Goal: Navigation & Orientation: Find specific page/section

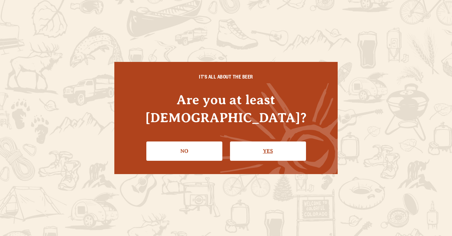
click at [293, 151] on link "Yes" at bounding box center [268, 151] width 76 height 19
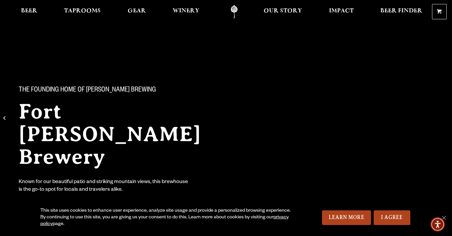
scroll to position [4, 0]
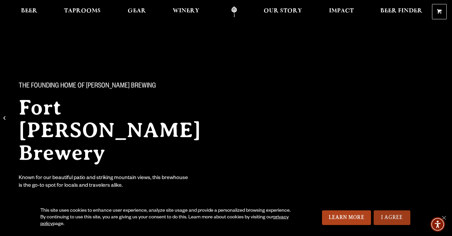
click at [392, 218] on link "I Agree" at bounding box center [392, 218] width 37 height 15
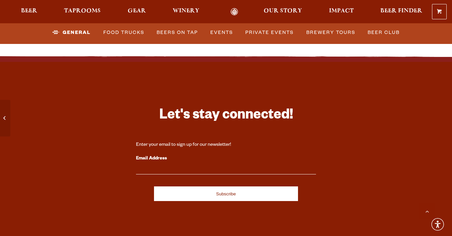
scroll to position [3063, 0]
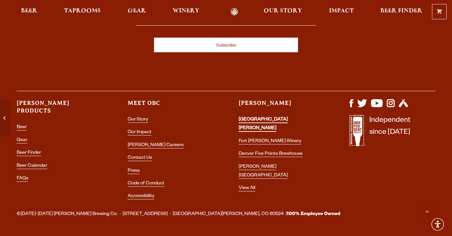
click at [266, 117] on link "[GEOGRAPHIC_DATA][PERSON_NAME]" at bounding box center [263, 124] width 49 height 15
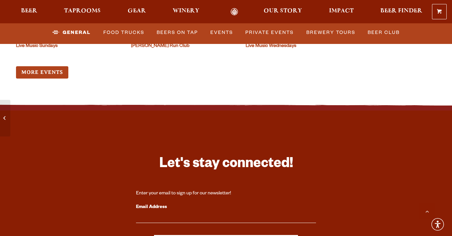
scroll to position [3063, 0]
